Goal: Obtain resource: Download file/media

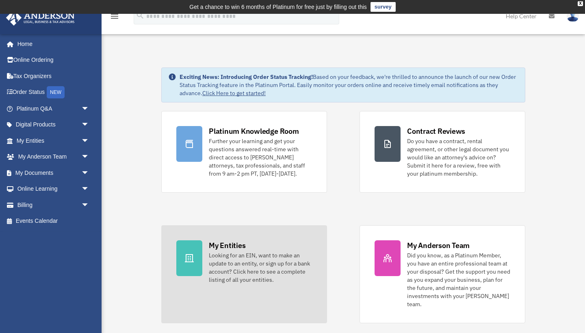
click at [229, 252] on div "Looking for an EIN, want to make an update to an entity, or sign up for a bank …" at bounding box center [260, 267] width 103 height 33
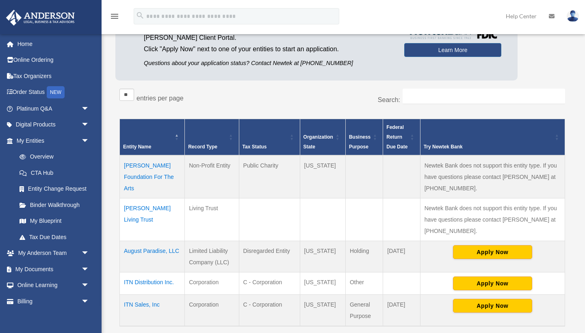
scroll to position [109, 0]
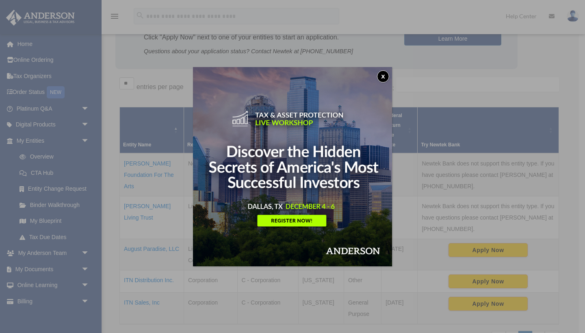
click at [382, 76] on button "x" at bounding box center [383, 76] width 12 height 12
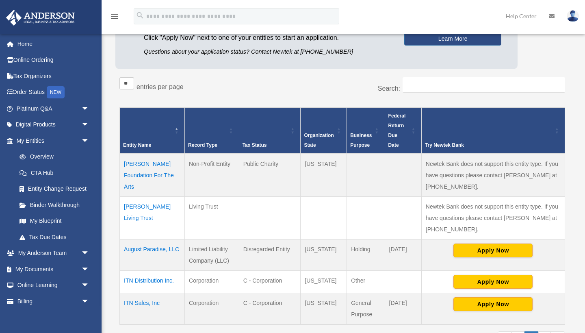
click at [152, 173] on td "Alson Holland Foundation For The Arts" at bounding box center [152, 175] width 65 height 43
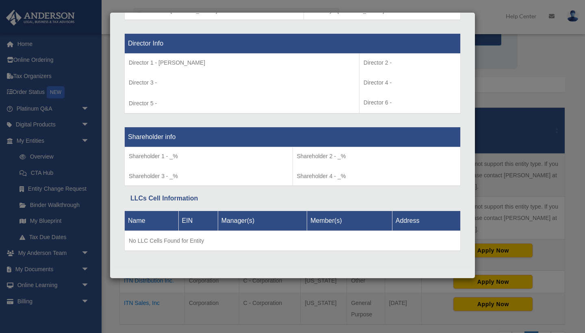
scroll to position [578, 0]
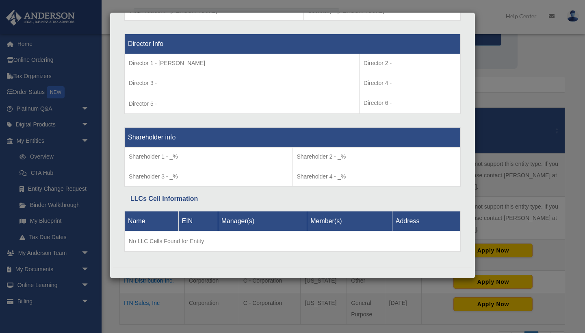
click at [552, 15] on div "Details × Articles Sent Organizational Date" at bounding box center [292, 166] width 585 height 333
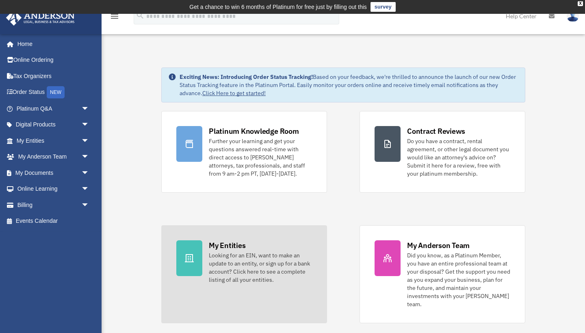
click at [233, 252] on div "Looking for an EIN, want to make an update to an entity, or sign up for a bank …" at bounding box center [260, 267] width 103 height 33
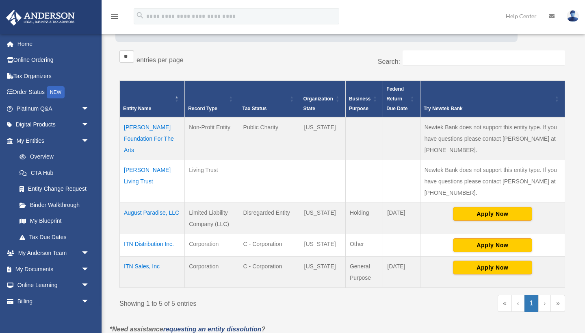
scroll to position [161, 0]
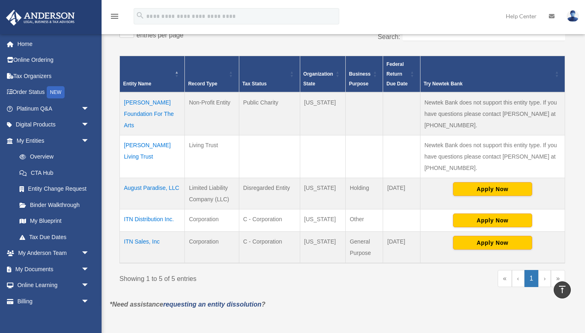
click at [157, 189] on td "August Paradise, LLC" at bounding box center [152, 193] width 65 height 31
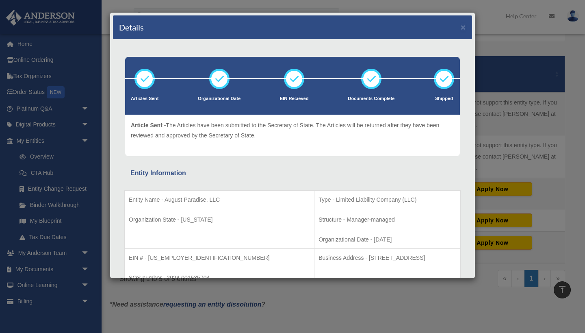
scroll to position [0, 0]
click at [463, 28] on button "×" at bounding box center [463, 27] width 5 height 9
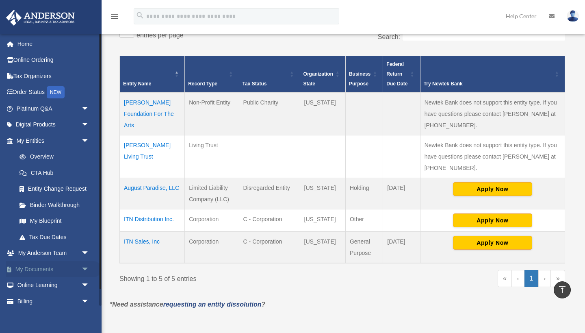
click at [47, 265] on link "My Documents arrow_drop_down" at bounding box center [54, 269] width 96 height 16
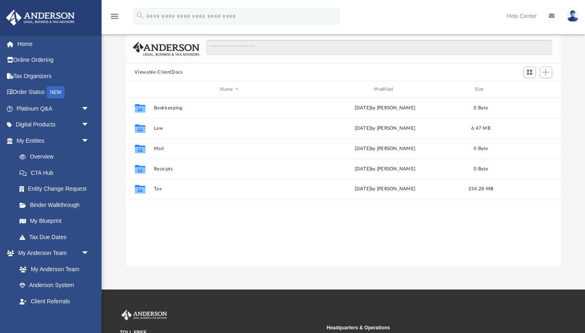
scroll to position [59, 0]
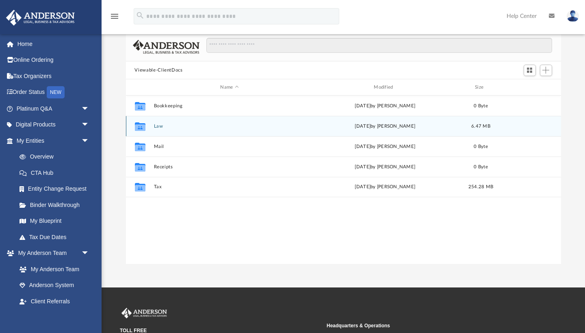
click at [146, 128] on icon "Collaborated Folder" at bounding box center [139, 126] width 13 height 13
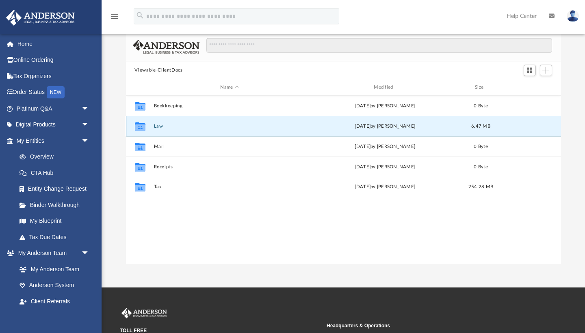
click at [158, 126] on button "Law" at bounding box center [230, 126] width 152 height 5
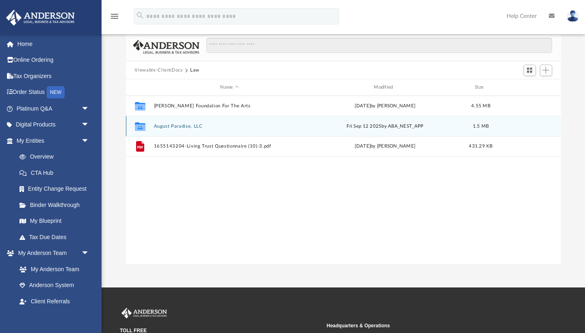
click at [175, 126] on button "August Paradise, LLC" at bounding box center [230, 126] width 152 height 5
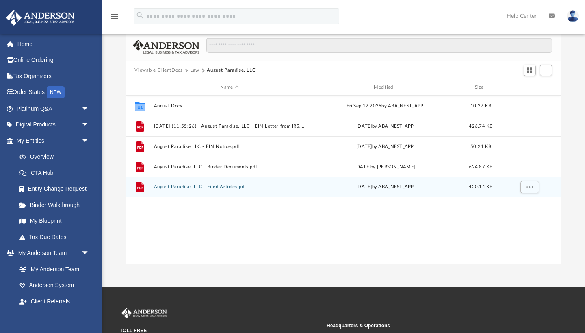
click at [194, 187] on button "August Paradise, LLC - Filed Articles.pdf" at bounding box center [230, 187] width 152 height 5
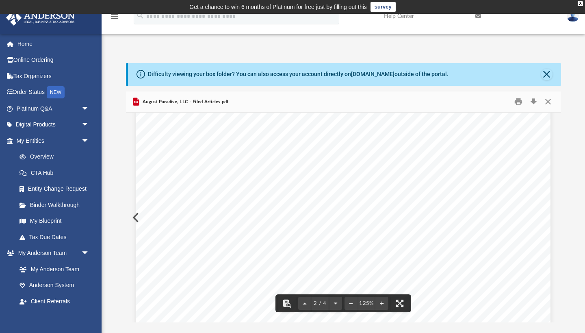
scroll to position [602, 0]
click at [533, 103] on button "Download" at bounding box center [534, 102] width 15 height 13
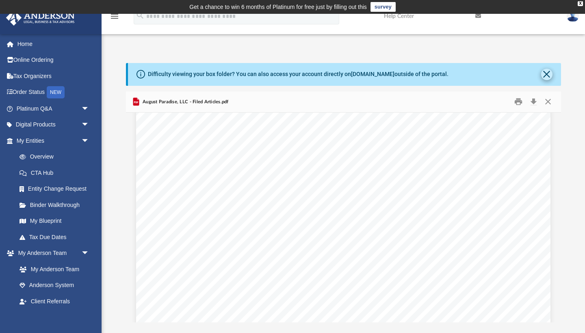
click at [547, 73] on button "Close" at bounding box center [546, 74] width 11 height 11
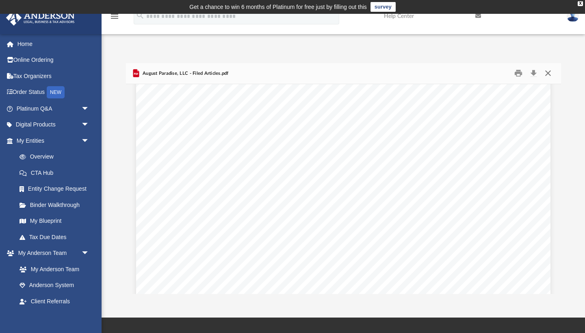
click at [548, 74] on button "Close" at bounding box center [548, 73] width 15 height 13
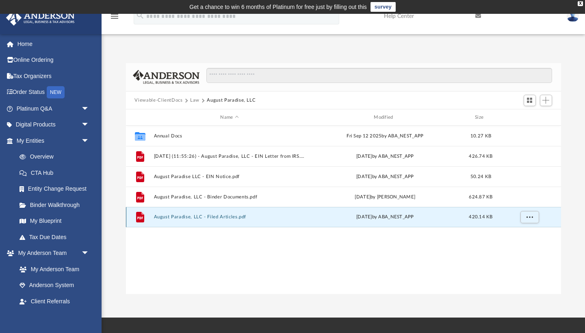
scroll to position [0, 0]
click at [528, 101] on span "Switch to Grid View" at bounding box center [529, 100] width 7 height 7
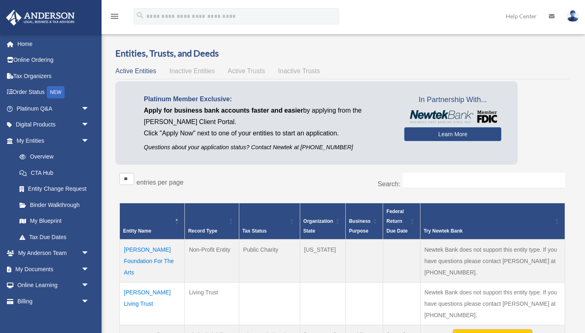
scroll to position [161, 0]
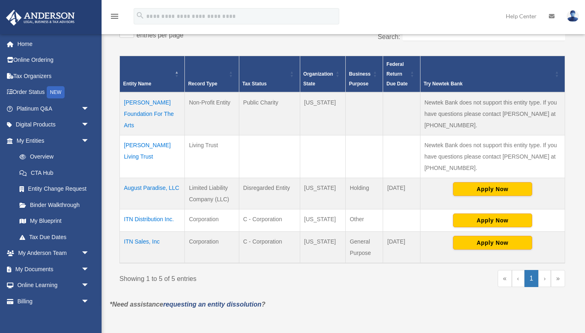
click at [147, 143] on td "[PERSON_NAME] Living Trust" at bounding box center [152, 156] width 65 height 43
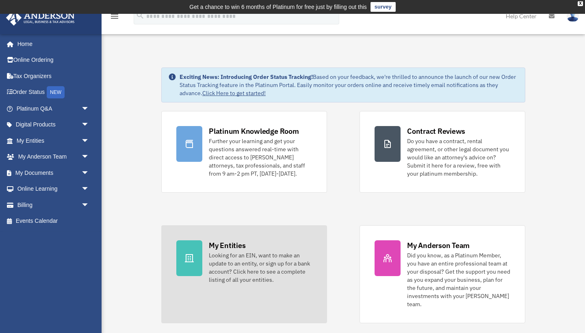
click at [227, 249] on div "My Entities" at bounding box center [227, 245] width 37 height 10
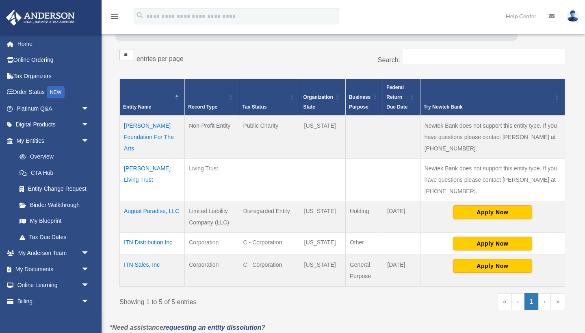
scroll to position [140, 0]
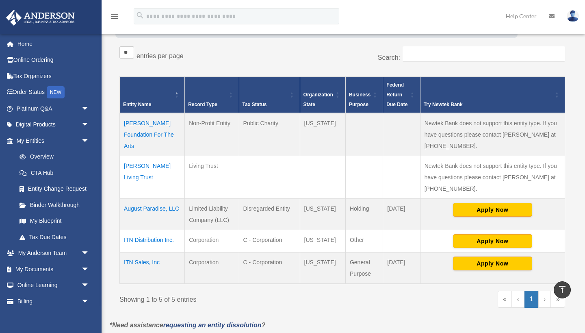
click at [159, 133] on td "Alson Holland Foundation For The Arts" at bounding box center [152, 134] width 65 height 43
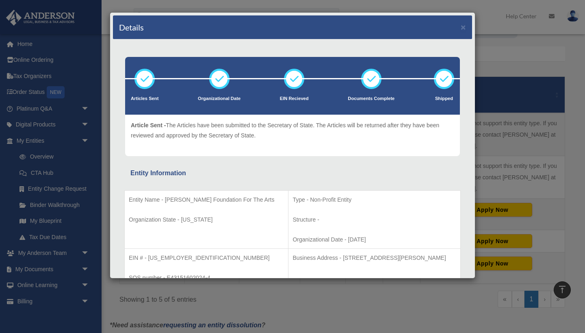
scroll to position [0, 0]
click at [463, 28] on button "×" at bounding box center [463, 27] width 5 height 9
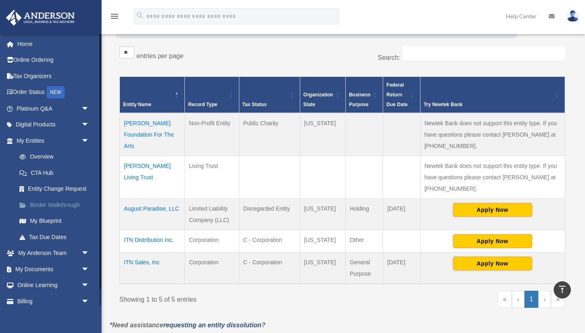
click at [52, 202] on link "Binder Walkthrough" at bounding box center [56, 205] width 90 height 16
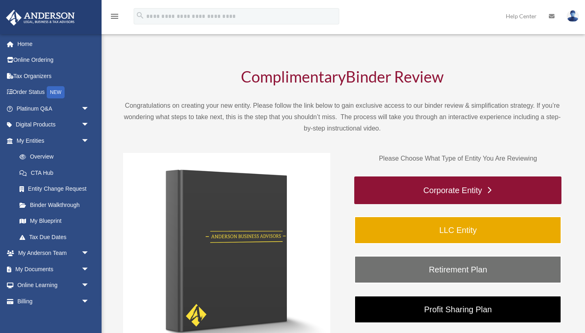
scroll to position [22, 0]
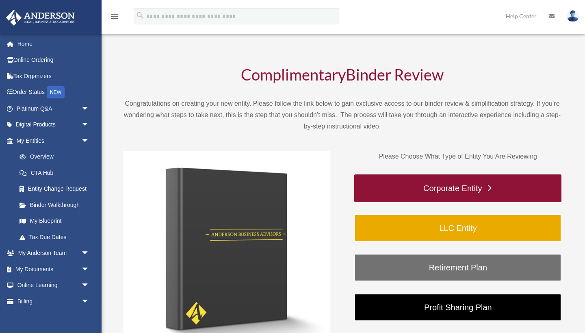
click at [442, 189] on link "Corporate Entity" at bounding box center [457, 188] width 207 height 28
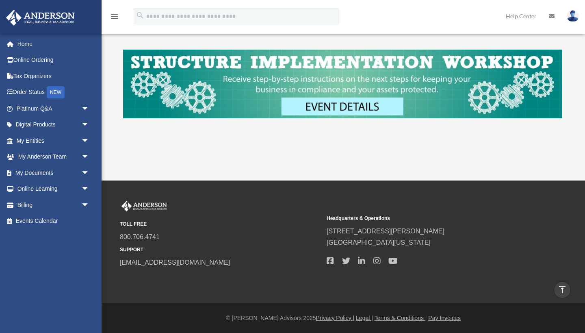
scroll to position [352, 0]
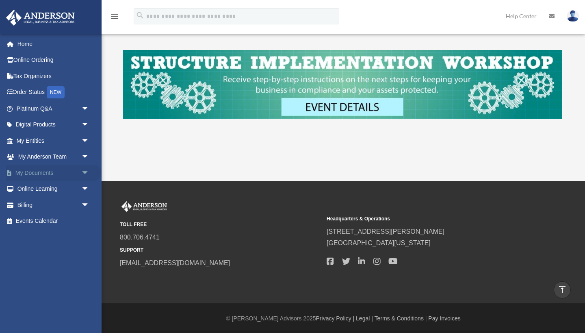
click at [43, 174] on link "My Documents arrow_drop_down" at bounding box center [54, 173] width 96 height 16
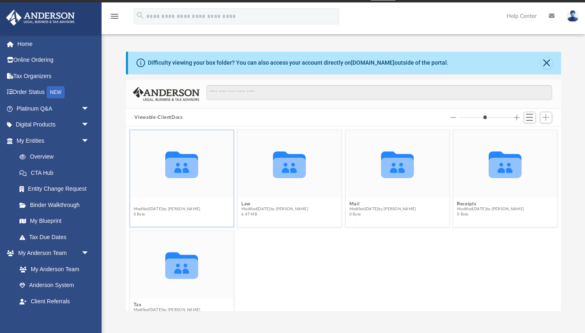
scroll to position [185, 435]
